Goal: Task Accomplishment & Management: Manage account settings

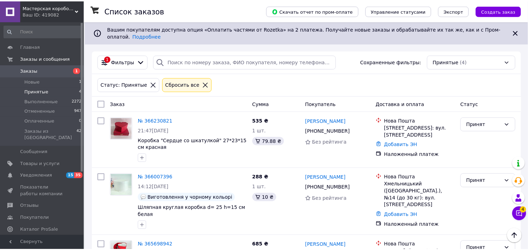
scroll to position [53, 0]
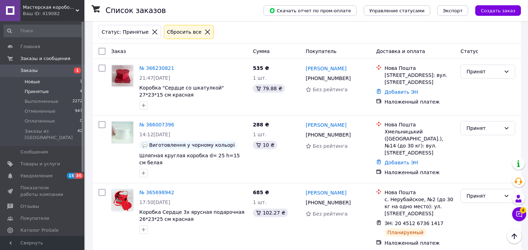
click at [34, 81] on span "Новые" at bounding box center [32, 82] width 15 height 6
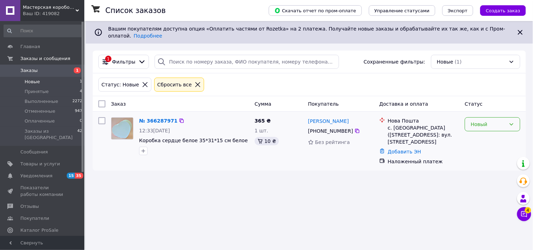
click at [498, 121] on div "Новый" at bounding box center [488, 125] width 35 height 8
click at [484, 132] on li "Принят" at bounding box center [493, 134] width 55 height 13
click at [40, 89] on span "Принятые" at bounding box center [37, 92] width 24 height 6
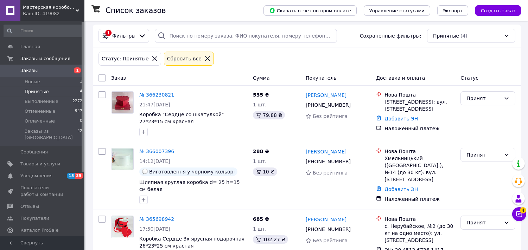
scroll to position [39, 0]
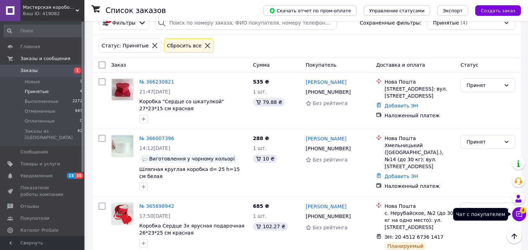
click at [521, 215] on icon at bounding box center [518, 214] width 7 height 7
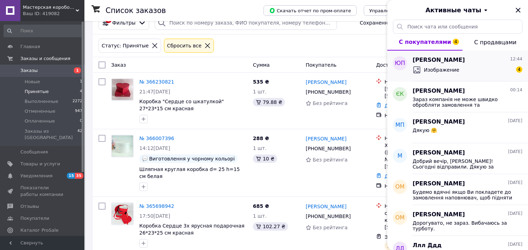
click at [442, 63] on span "[PERSON_NAME]" at bounding box center [438, 60] width 52 height 8
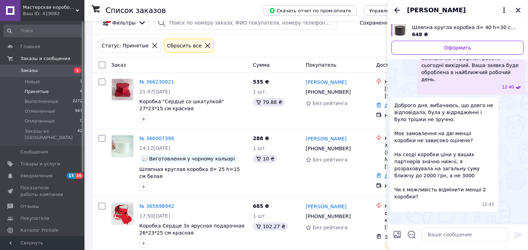
scroll to position [1401, 0]
click at [396, 26] on img at bounding box center [393, 24] width 6 height 6
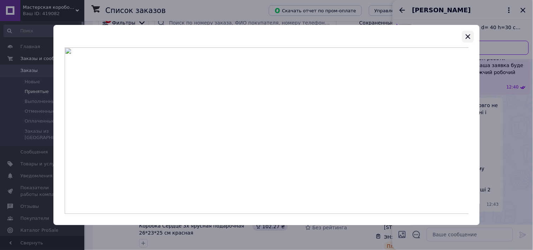
click at [465, 34] on icon "button" at bounding box center [468, 36] width 8 height 8
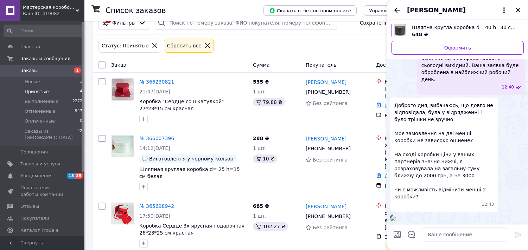
scroll to position [1362, 0]
click at [396, 26] on img at bounding box center [393, 24] width 6 height 6
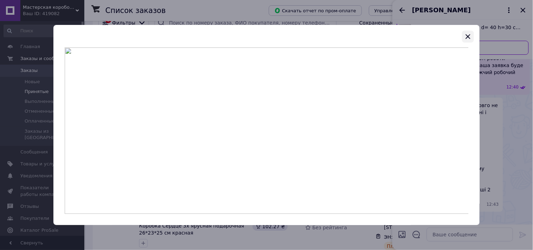
click at [468, 34] on icon "button" at bounding box center [468, 36] width 8 height 8
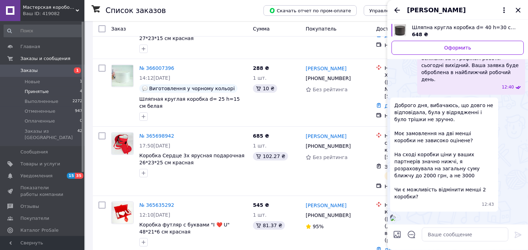
scroll to position [1628, 0]
click at [428, 233] on textarea at bounding box center [465, 235] width 87 height 14
click at [396, 8] on icon "Назад" at bounding box center [397, 9] width 6 height 5
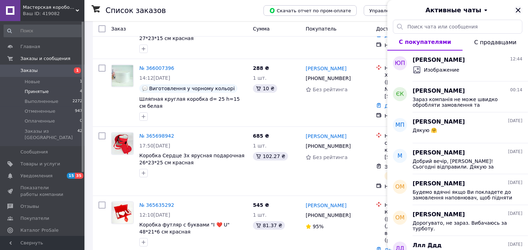
click at [518, 6] on icon "Закрыть" at bounding box center [518, 10] width 8 height 8
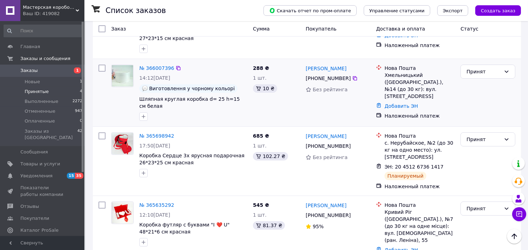
click at [508, 96] on div "Принят" at bounding box center [487, 93] width 60 height 62
click at [517, 214] on icon at bounding box center [518, 214] width 7 height 7
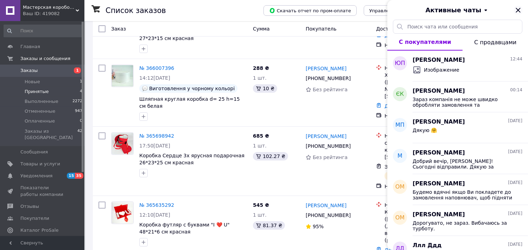
click at [518, 9] on icon "Закрыть" at bounding box center [517, 10] width 5 height 5
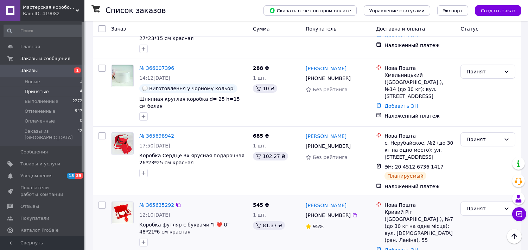
scroll to position [0, 0]
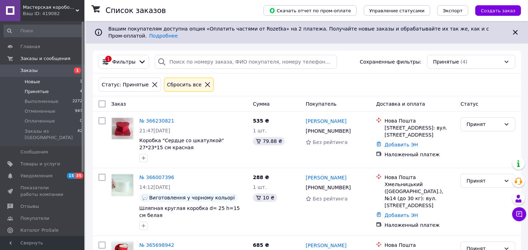
click at [33, 80] on span "Новые" at bounding box center [32, 82] width 15 height 6
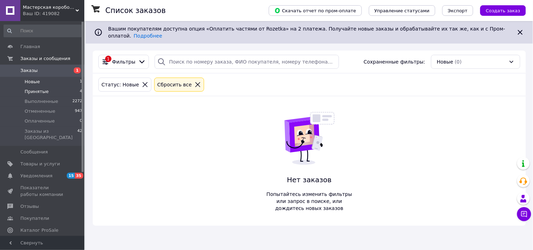
click at [28, 89] on span "Принятые" at bounding box center [37, 92] width 24 height 6
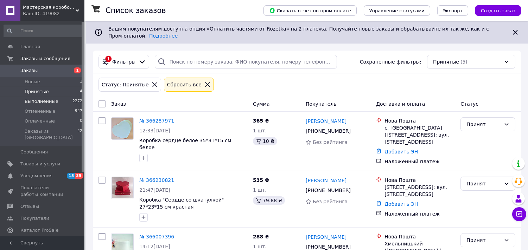
click at [50, 100] on span "Выполненные" at bounding box center [42, 101] width 34 height 6
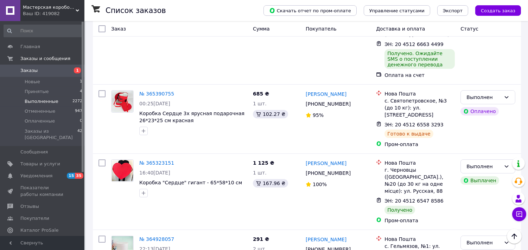
scroll to position [195, 0]
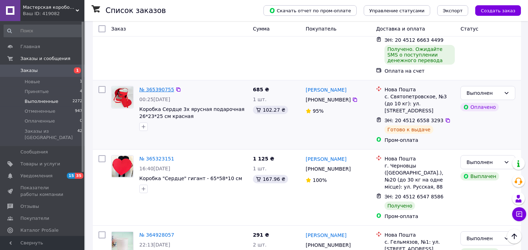
click at [155, 87] on link "№ 365390755" at bounding box center [156, 90] width 35 height 6
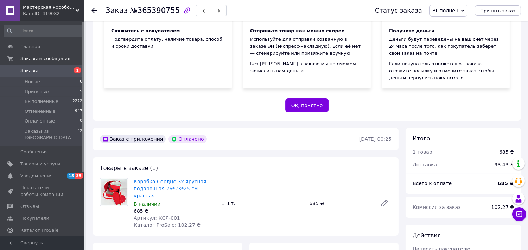
scroll to position [156, 0]
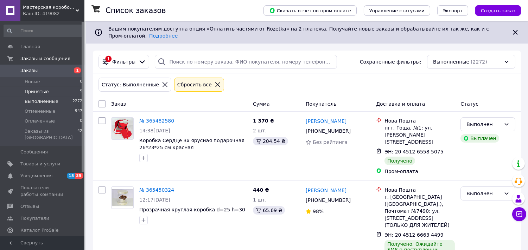
click at [30, 90] on span "Принятые" at bounding box center [37, 92] width 24 height 6
